Goal: Task Accomplishment & Management: Manage account settings

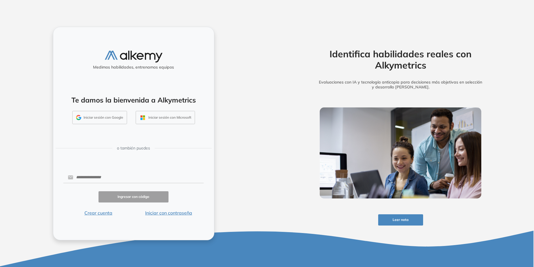
click at [108, 117] on button "Iniciar sesión con Google" at bounding box center [99, 117] width 55 height 13
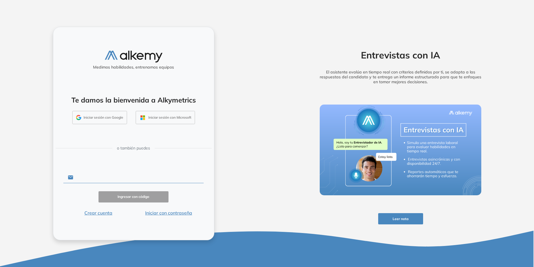
click at [94, 182] on input "text" at bounding box center [138, 177] width 131 height 11
click at [154, 152] on div "o también puedes" at bounding box center [134, 149] width 156 height 10
